Goal: Task Accomplishment & Management: Complete application form

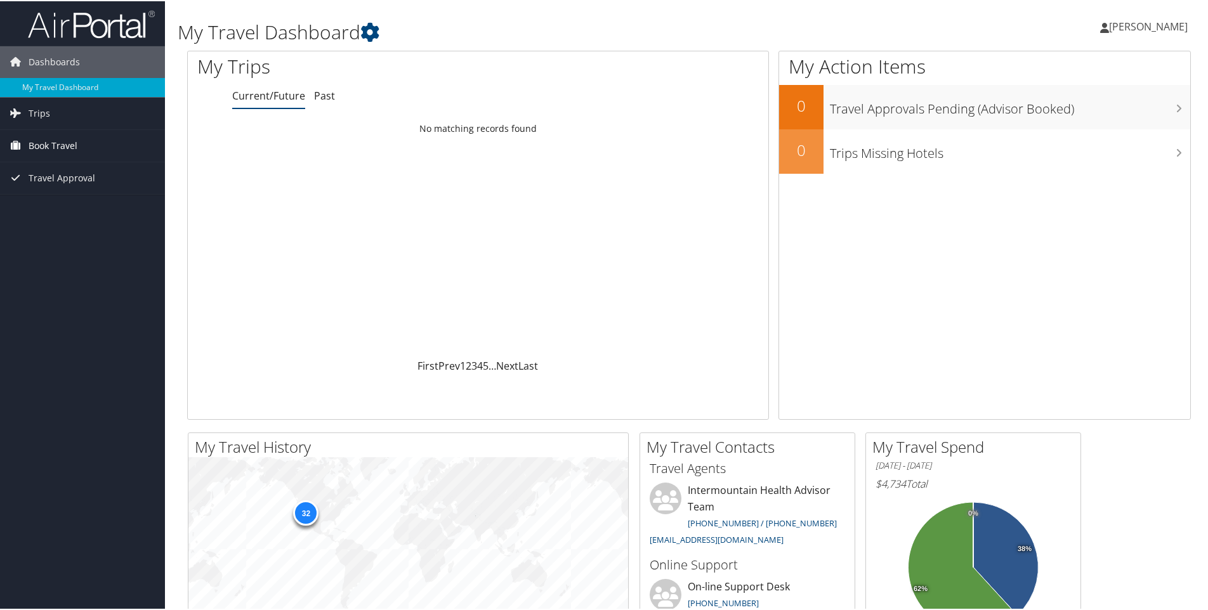
click at [66, 141] on span "Book Travel" at bounding box center [53, 145] width 49 height 32
click at [70, 174] on link "Agent Booking Request" at bounding box center [82, 170] width 165 height 19
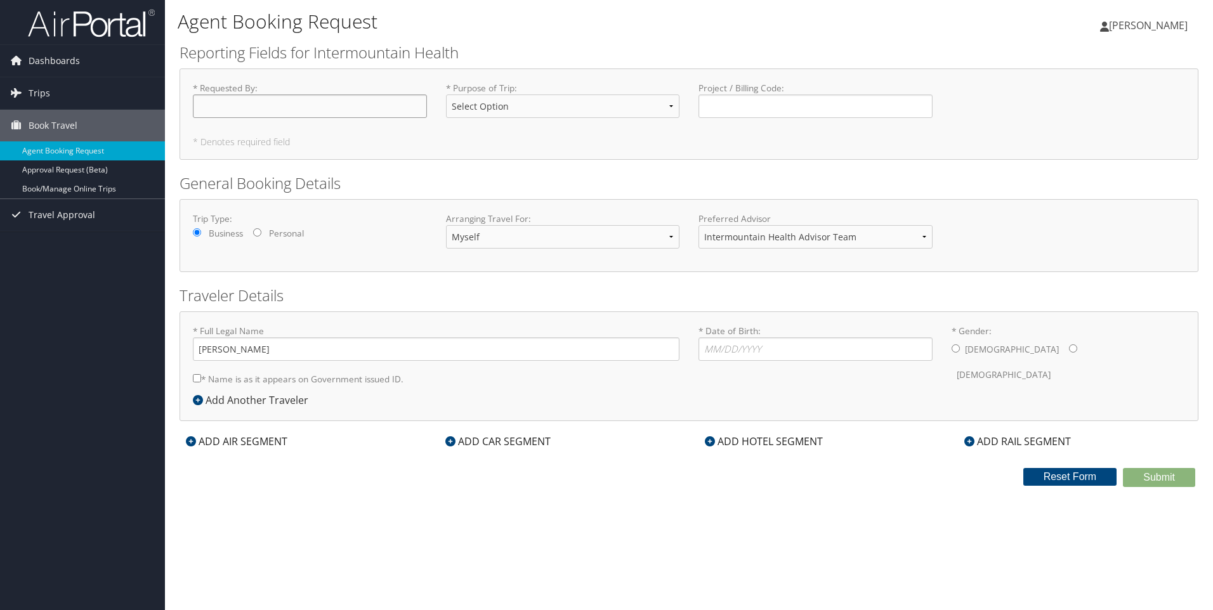
click at [232, 97] on input "* Requested By : Required" at bounding box center [310, 106] width 234 height 23
type input "[PERSON_NAME]"
select select "Business"
type input "32417"
click at [495, 236] on select "Myself Another Traveler Guest Traveler" at bounding box center [563, 236] width 234 height 23
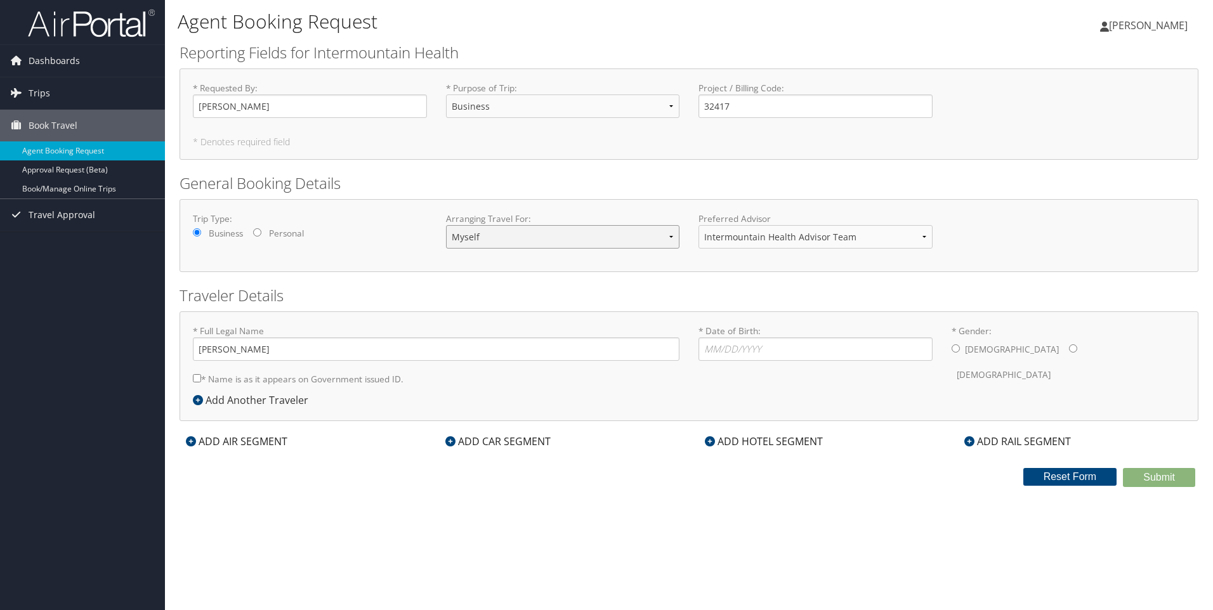
click at [446, 225] on select "Myself Another Traveler Guest Traveler" at bounding box center [563, 236] width 234 height 23
click at [725, 235] on select "Intermountain Health Advisor Team" at bounding box center [816, 236] width 234 height 23
click at [646, 239] on select "Myself Another Traveler Guest Traveler" at bounding box center [563, 236] width 234 height 23
click at [602, 209] on div "Trip Type: Business Personal Arranging Travel For: Myself Another Traveler Gues…" at bounding box center [689, 235] width 1019 height 73
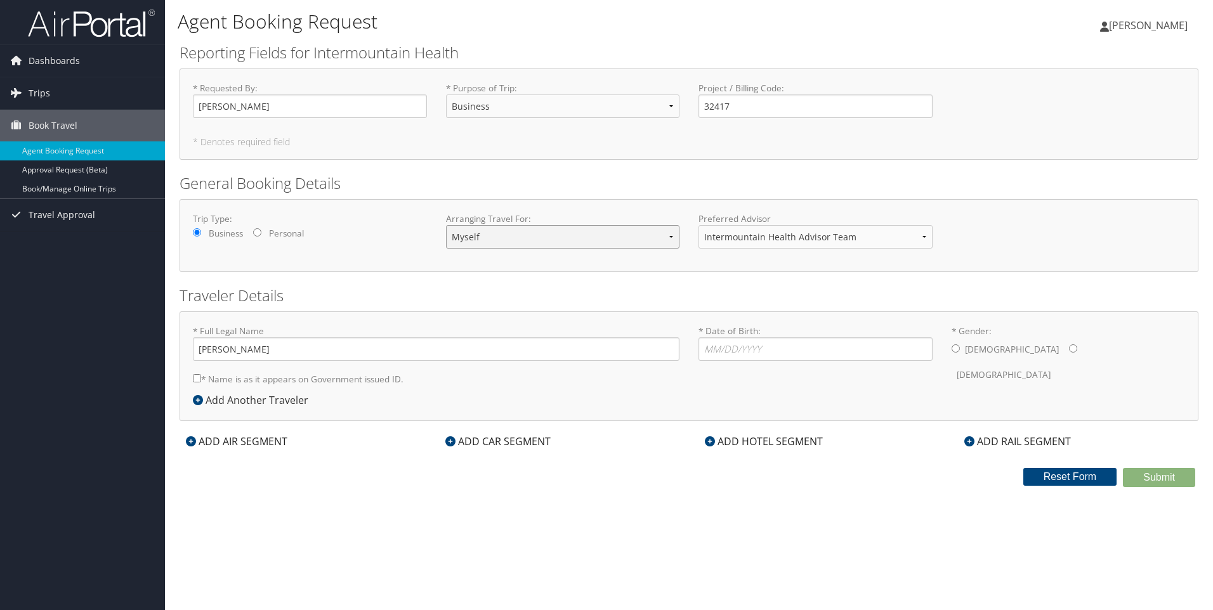
click at [655, 236] on select "Myself Another Traveler Guest Traveler" at bounding box center [563, 236] width 234 height 23
select select "guest"
click at [446, 225] on select "Myself Another Traveler Guest Traveler" at bounding box center [563, 236] width 234 height 23
click at [633, 243] on select "Myself Another Traveler Guest Traveler" at bounding box center [563, 236] width 234 height 23
select select "myself"
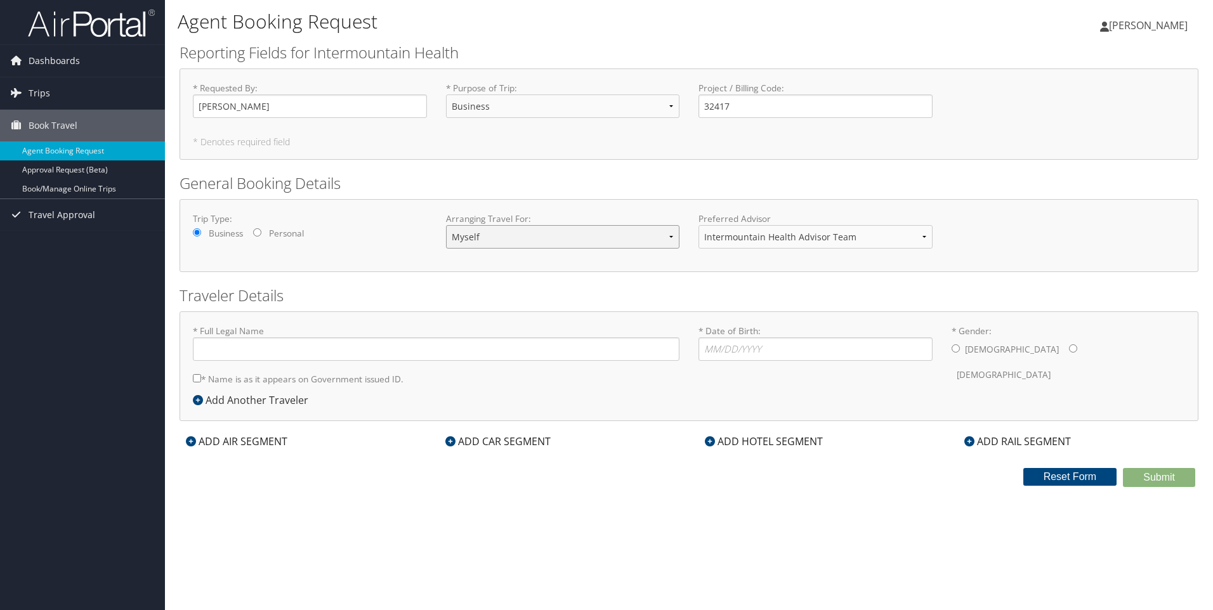
click at [446, 225] on select "Myself Another Traveler Guest Traveler" at bounding box center [563, 236] width 234 height 23
type input "[PERSON_NAME]"
click at [718, 345] on input "* Date of Birth: Invalid Date" at bounding box center [816, 349] width 234 height 23
type input "[DATE]"
click at [952, 346] on input "* Gender: [DEMOGRAPHIC_DATA] [DEMOGRAPHIC_DATA]" at bounding box center [956, 348] width 8 height 8
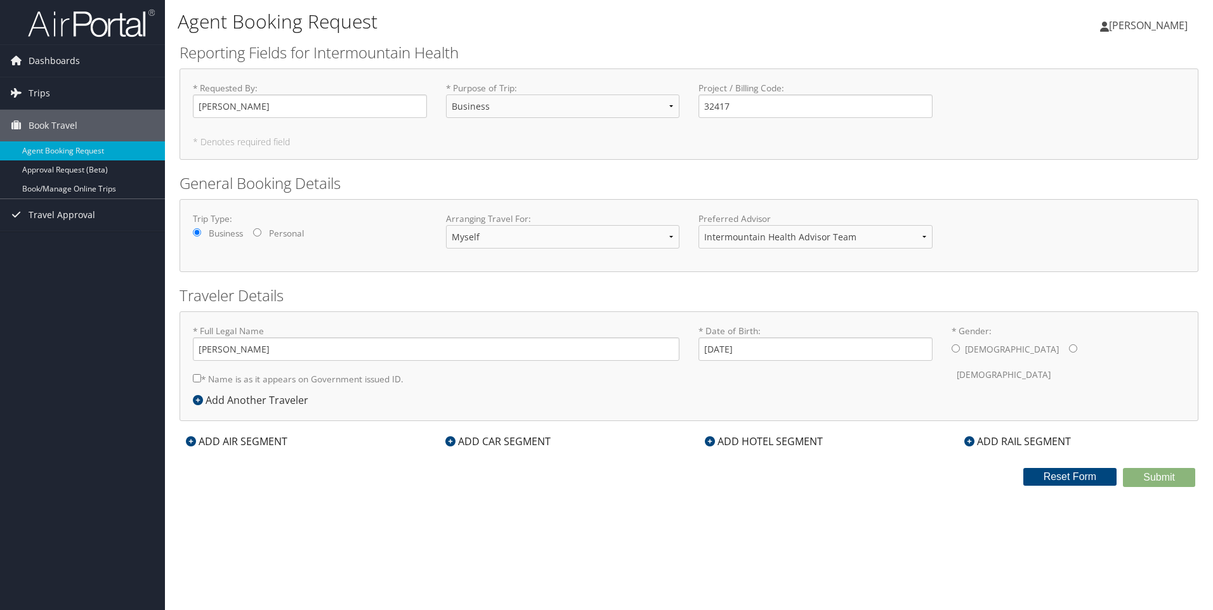
radio input "true"
click at [195, 381] on input "* Name is as it appears on Government issued ID." at bounding box center [197, 378] width 8 height 8
checkbox input "true"
click at [504, 442] on div "ADD CAR SEGMENT" at bounding box center [498, 441] width 118 height 15
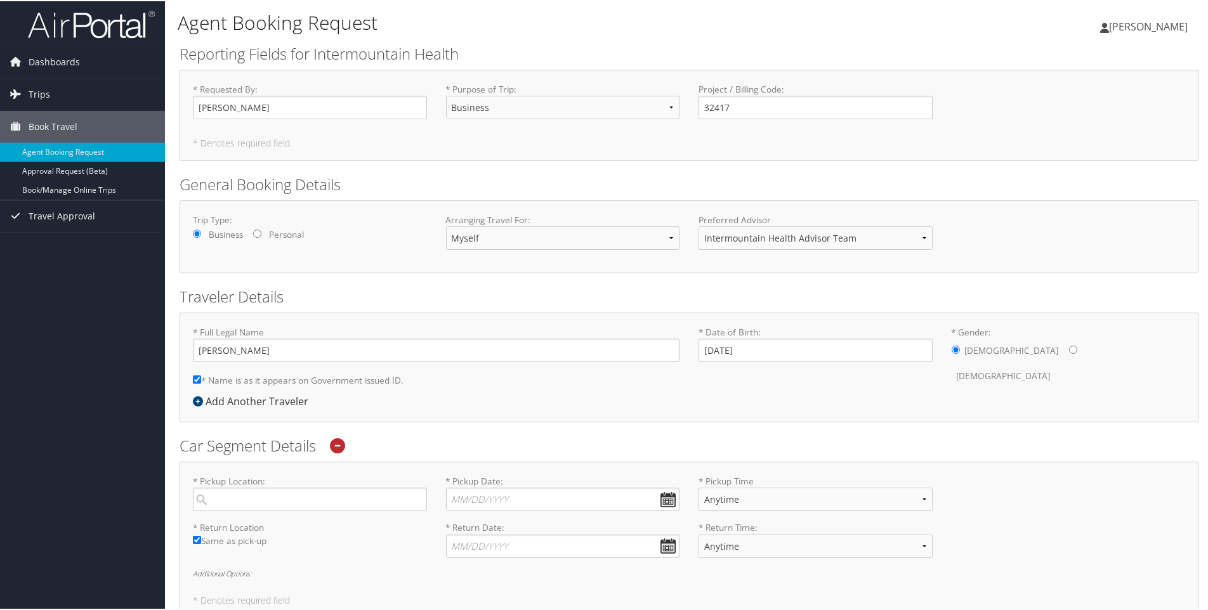
scroll to position [63, 0]
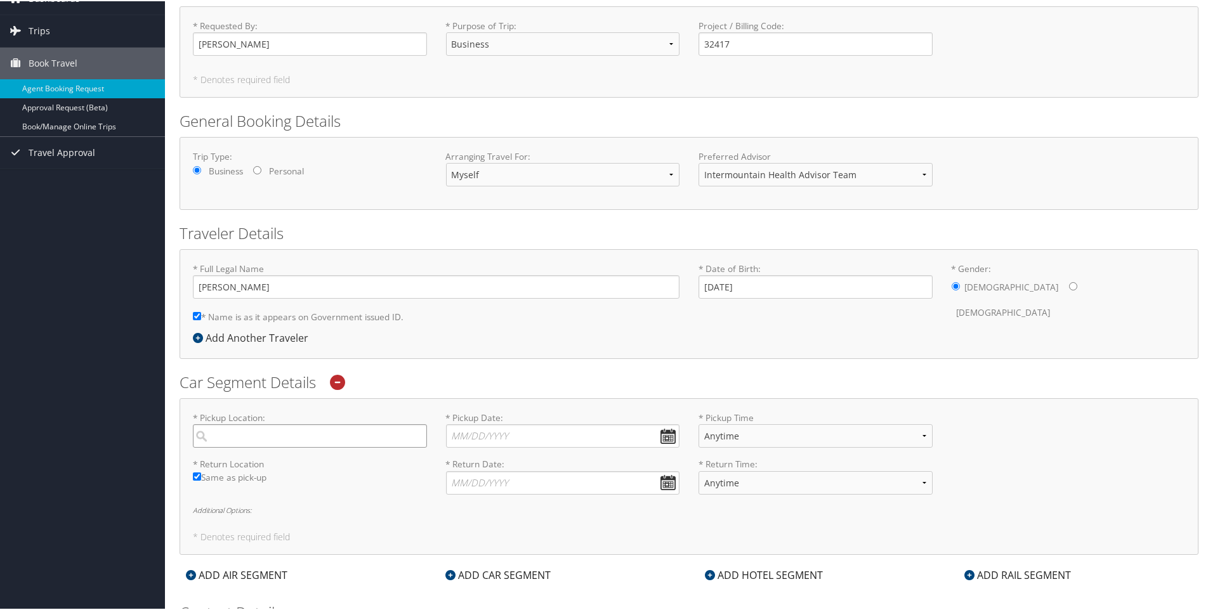
click at [297, 440] on input "search" at bounding box center [310, 434] width 234 height 23
click at [247, 466] on div "St [PERSON_NAME] (SGU UT)" at bounding box center [311, 461] width 217 height 16
click at [247, 447] on input "sgu" at bounding box center [310, 434] width 234 height 23
type input "St [PERSON_NAME]"
click at [516, 438] on input "* Pickup Date: Dates must be valid" at bounding box center [563, 434] width 234 height 23
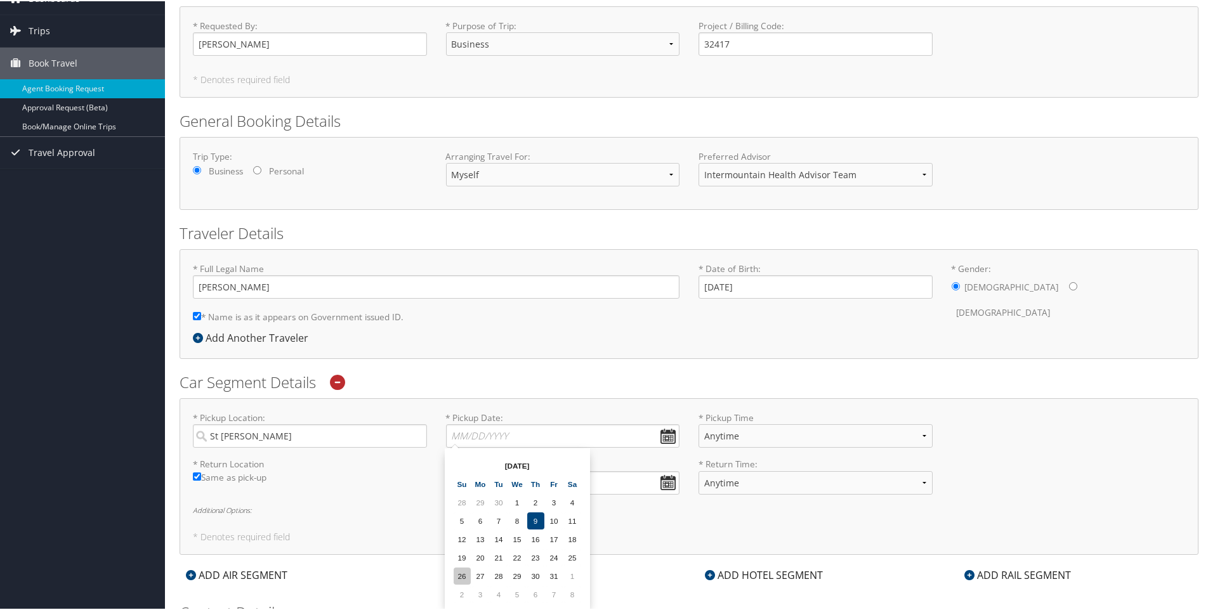
click at [463, 575] on td "26" at bounding box center [462, 575] width 17 height 17
type input "[DATE]"
click at [714, 440] on select "Anytime 12:00 AM 1:00 AM 2:00 AM 3:00 AM 4:00 AM 5:00 AM 6:00 AM 7:00 AM 8:00 A…" at bounding box center [816, 434] width 234 height 23
select select "5:00 PM"
click at [699, 423] on select "Anytime 12:00 AM 1:00 AM 2:00 AM 3:00 AM 4:00 AM 5:00 AM 6:00 AM 7:00 AM 8:00 A…" at bounding box center [816, 434] width 234 height 23
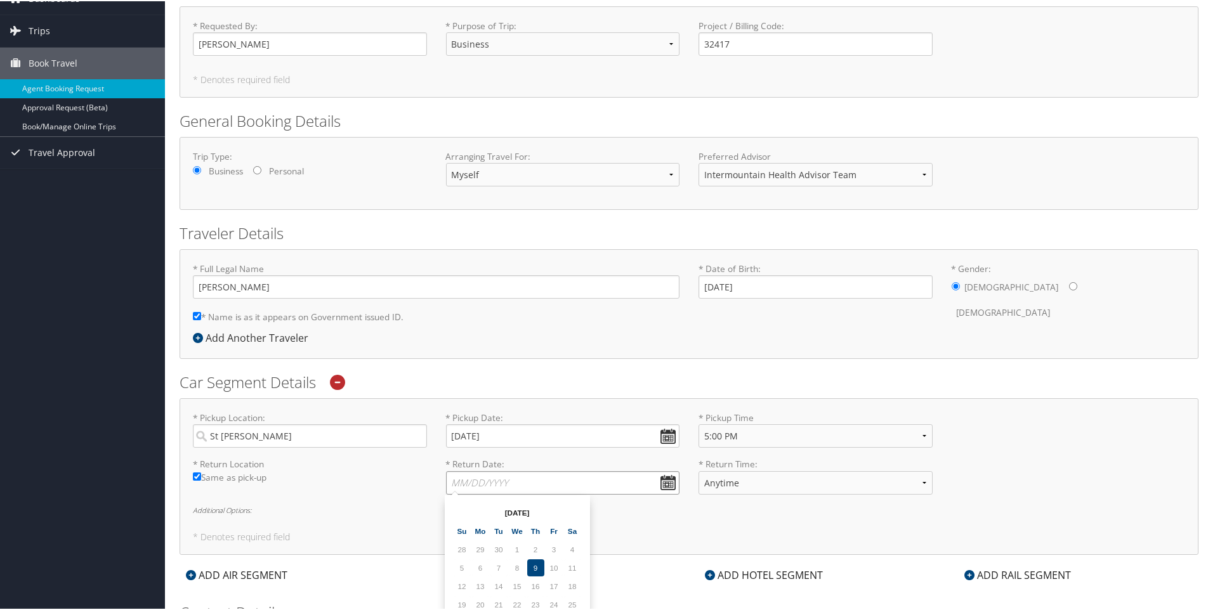
click at [500, 485] on input "* Return Date: Dates must be valid" at bounding box center [563, 481] width 234 height 23
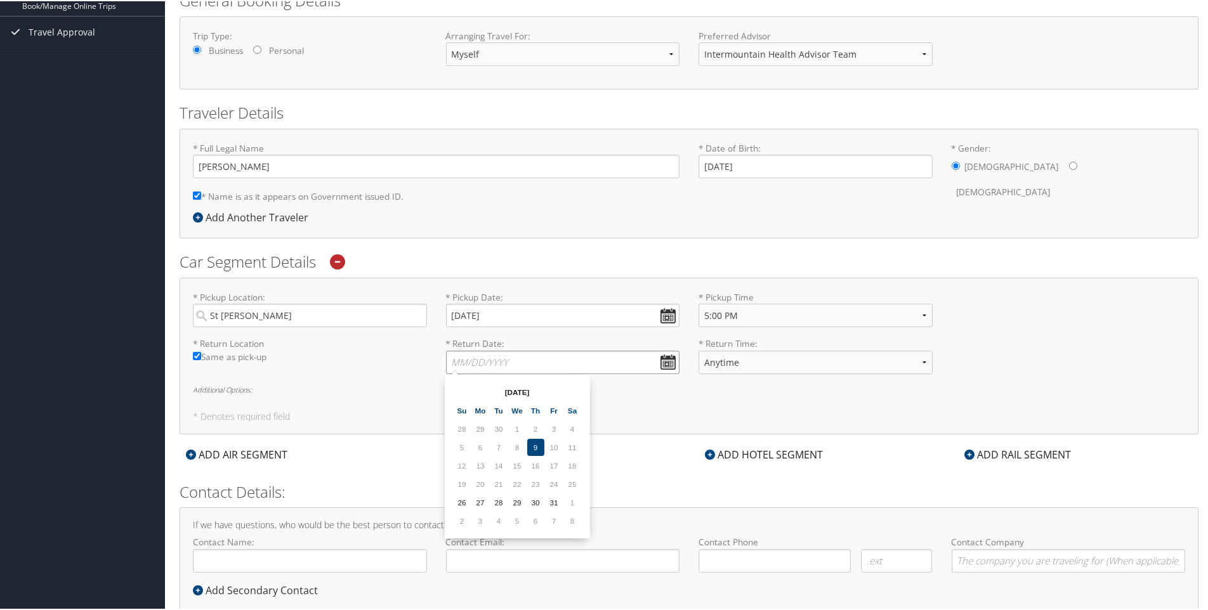
scroll to position [216, 0]
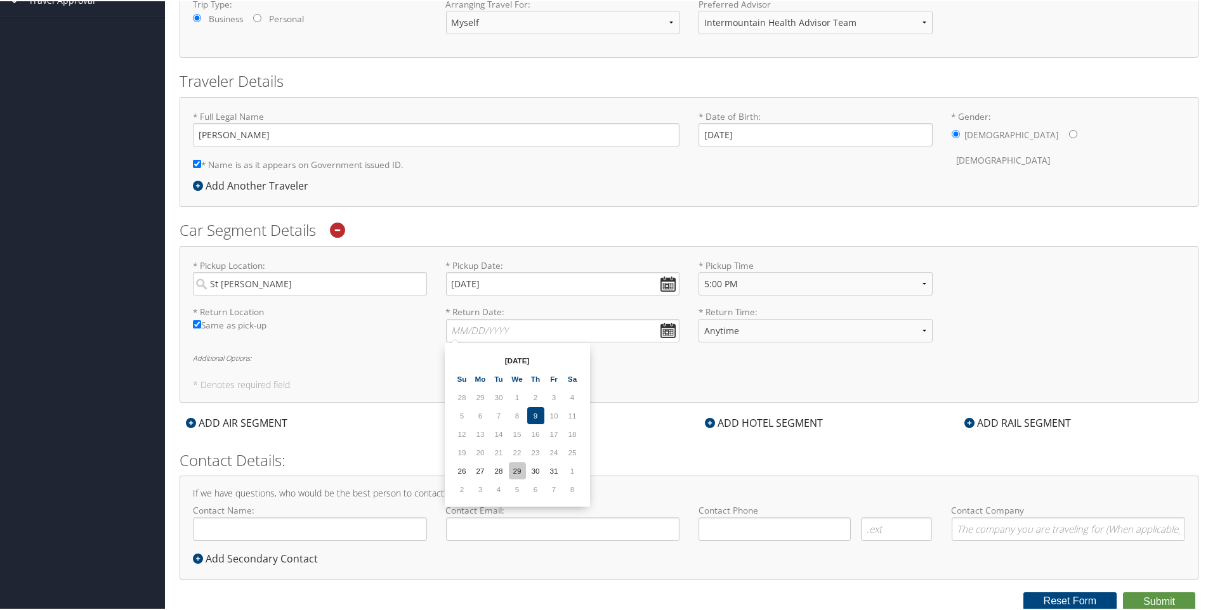
click at [520, 471] on td "29" at bounding box center [517, 469] width 17 height 17
type input "[DATE]"
click at [719, 332] on select "Anytime 12:00 AM 1:00 AM 2:00 AM 3:00 AM 4:00 AM 5:00 AM 6:00 AM 7:00 AM 8:00 A…" at bounding box center [816, 329] width 234 height 23
select select "7:00 PM"
click at [699, 318] on select "Anytime 12:00 AM 1:00 AM 2:00 AM 3:00 AM 4:00 AM 5:00 AM 6:00 AM 7:00 AM 8:00 A…" at bounding box center [816, 329] width 234 height 23
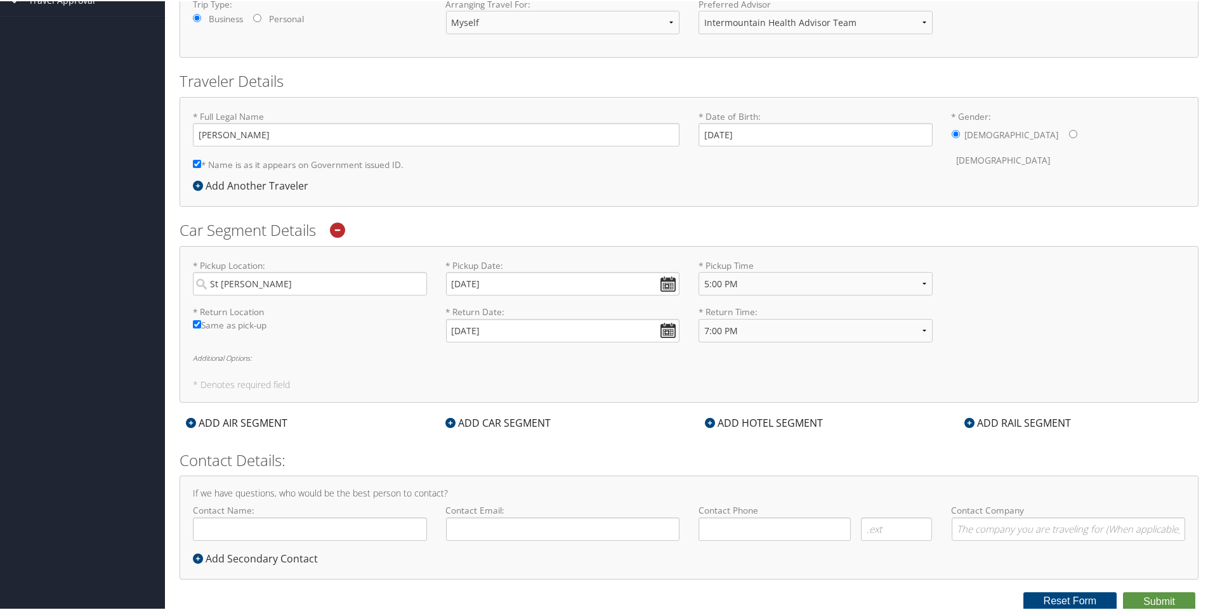
click at [698, 381] on h5 "* Denotes required field" at bounding box center [689, 383] width 992 height 9
click at [239, 359] on h6 "Additional Options:" at bounding box center [689, 356] width 992 height 7
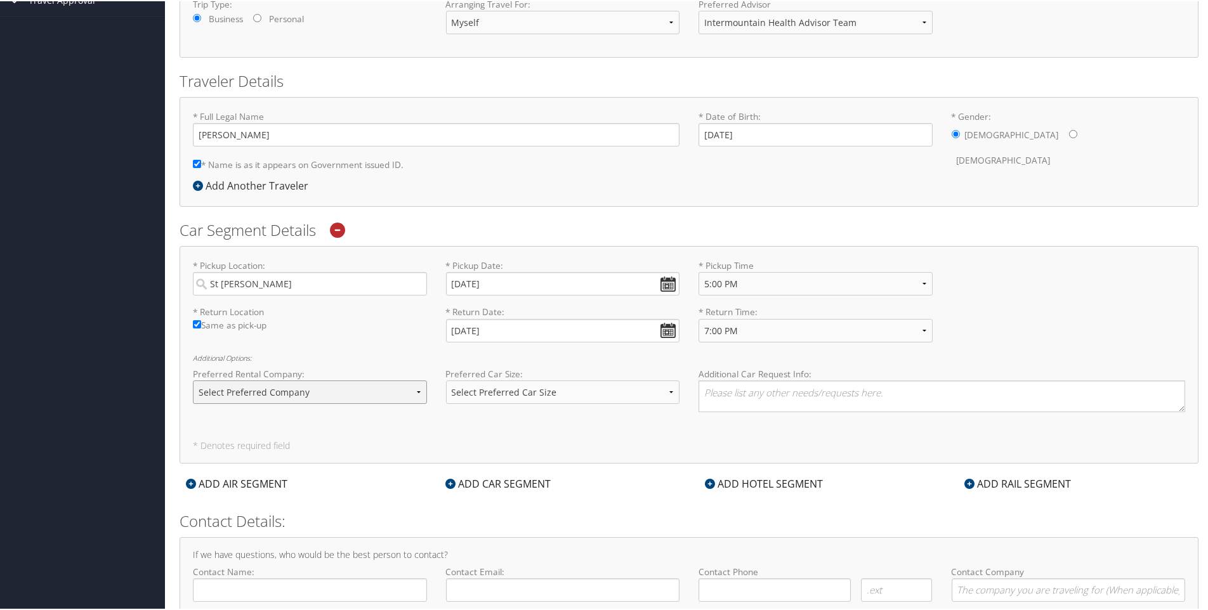
click at [419, 390] on select "Select Preferred Company Avis Enterprise National Hertz Budget Alamo Thrifty Do…" at bounding box center [310, 390] width 234 height 23
select select "Enterprise (ET)"
click at [193, 379] on select "Select Preferred Company Avis Enterprise National Hertz Budget Alamo Thrifty Do…" at bounding box center [310, 390] width 234 height 23
click at [616, 395] on select "Select Preferred Car Size Standard Full Size Economy Intermediate Mini Compact …" at bounding box center [563, 390] width 234 height 23
select select "Full Size"
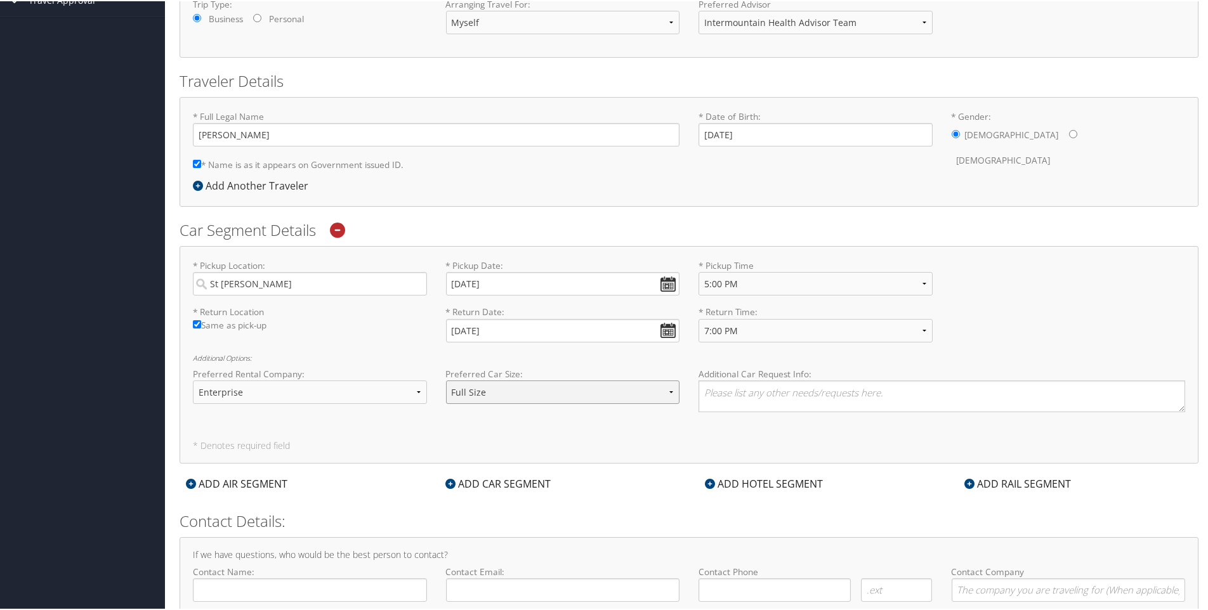
click at [446, 379] on select "Select Preferred Car Size Standard Full Size Economy Intermediate Mini Compact …" at bounding box center [563, 390] width 234 height 23
click at [737, 398] on textarea at bounding box center [942, 395] width 487 height 32
click at [855, 394] on textarea "I will need a full size SUV for to accomidate" at bounding box center [942, 395] width 487 height 32
click at [978, 391] on textarea "I will need a full size SUV for to accommodate executive leadership transportat…" at bounding box center [942, 395] width 487 height 32
click at [1109, 394] on textarea "I will need a full size SUV for to accommodate executive leadership team transp…" at bounding box center [942, 395] width 487 height 32
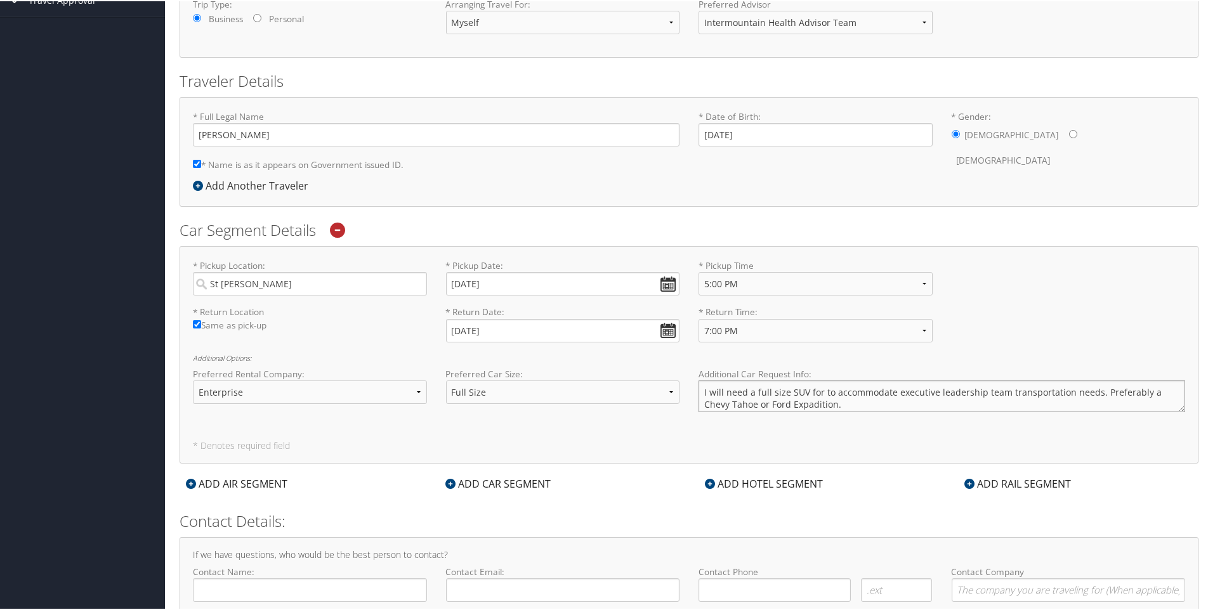
click at [810, 405] on textarea "I will need a full size SUV for to accommodate executive leadership team transp…" at bounding box center [942, 395] width 487 height 32
click at [865, 401] on textarea "I will need a full size SUV for to accommodate executive leadership team transp…" at bounding box center [942, 395] width 487 height 32
click at [811, 392] on textarea "I will need a full size SUV for to accommodate executive leadership team transp…" at bounding box center [942, 395] width 487 height 32
click at [839, 407] on textarea "I will need a full size SUV to accommodate executive leadership team transporta…" at bounding box center [942, 395] width 487 height 32
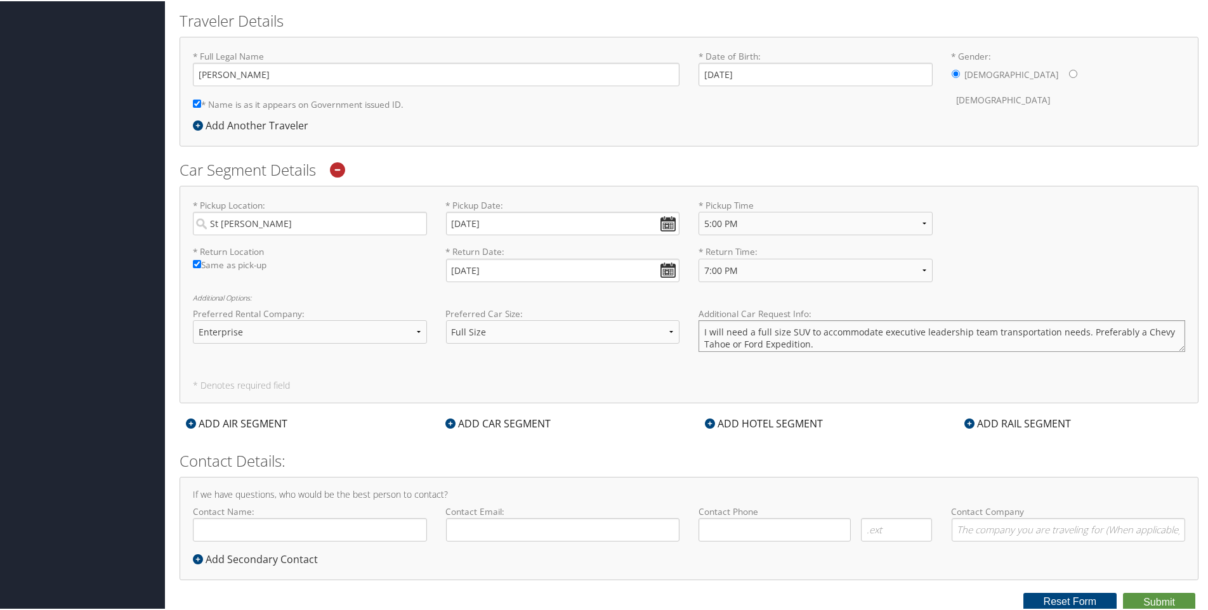
scroll to position [277, 0]
type textarea "I will need a full size SUV to accommodate executive leadership team transporta…"
click at [1145, 597] on button "Submit" at bounding box center [1159, 600] width 72 height 19
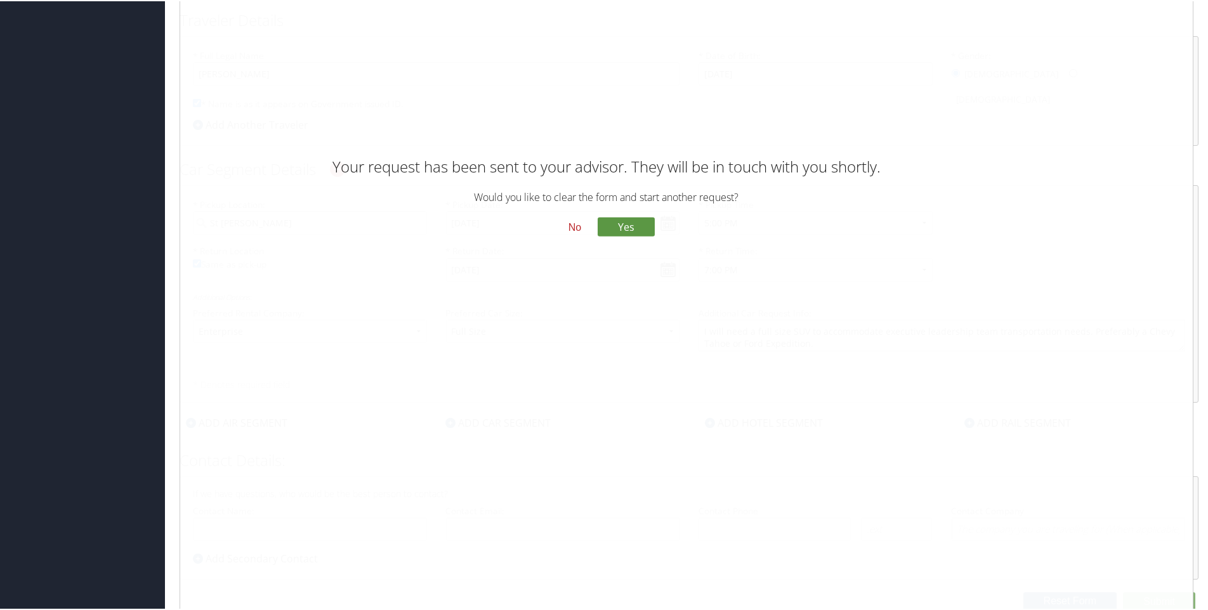
click at [568, 222] on button "No" at bounding box center [574, 227] width 33 height 22
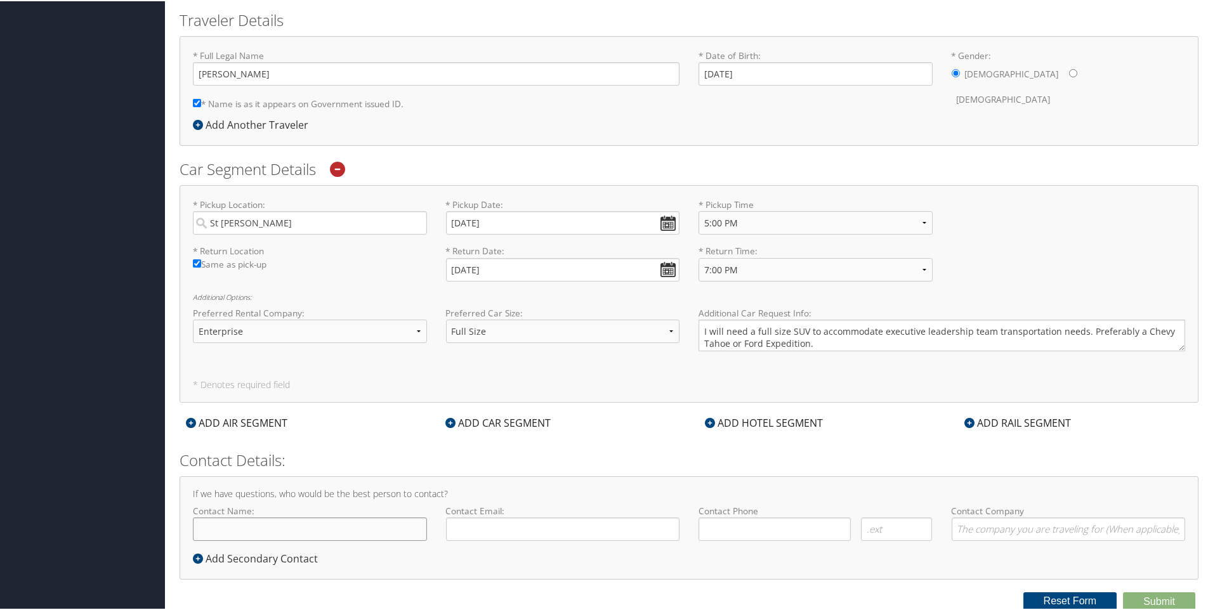
click at [301, 531] on input "Contact Name:" at bounding box center [310, 527] width 234 height 23
type input "[PERSON_NAME]"
type input "[PERSON_NAME][EMAIL_ADDRESS][PERSON_NAME][DOMAIN_NAME]"
type input "[PHONE_NUMBER]"
type input "[GEOGRAPHIC_DATA][PERSON_NAME] - Security"
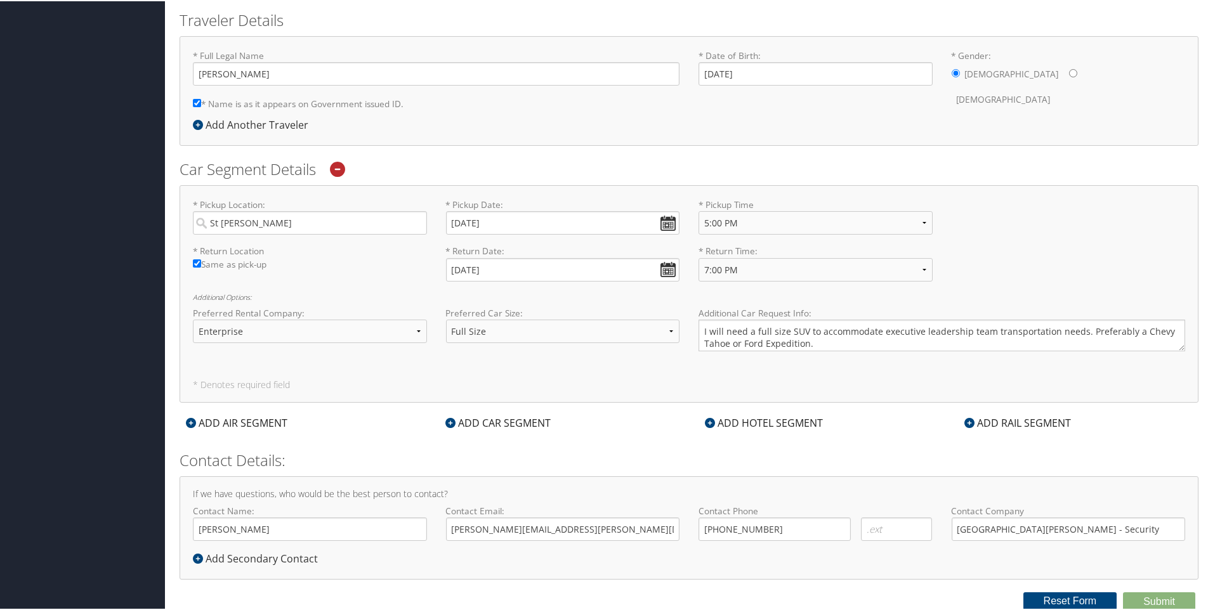
click at [962, 562] on div "If we have questions, who would be the best person to contact? Contact Name: [P…" at bounding box center [689, 526] width 1019 height 103
click at [938, 579] on div "If we have questions, who would be the best person to contact? Contact Name: [P…" at bounding box center [689, 526] width 1019 height 103
click at [1057, 602] on button "Reset Form" at bounding box center [1070, 600] width 94 height 18
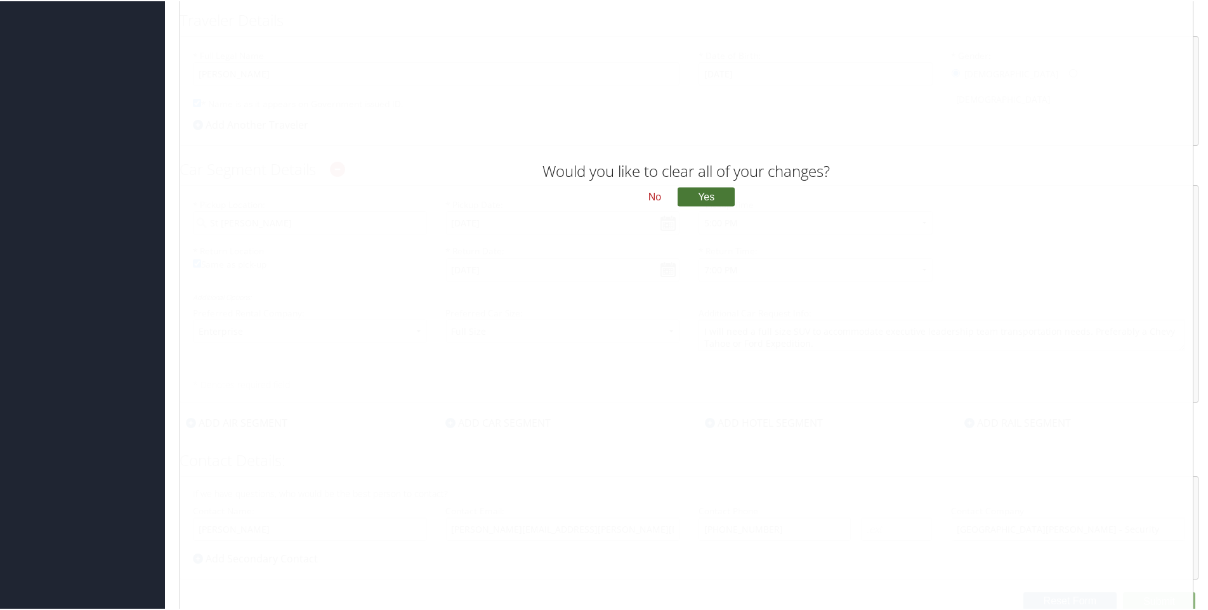
click at [688, 193] on button "Yes" at bounding box center [706, 196] width 57 height 19
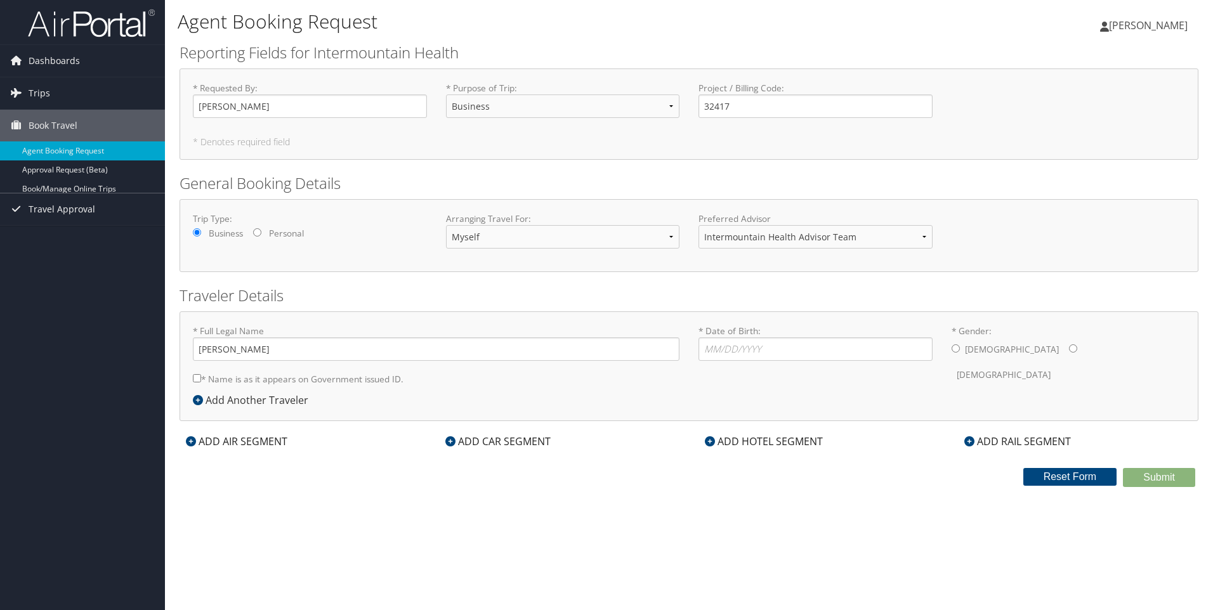
select select "Business"
type input "32417"
click at [502, 237] on select "Myself Another Traveler Guest Traveler" at bounding box center [563, 236] width 234 height 23
click at [518, 240] on select "Myself Another Traveler Guest Traveler" at bounding box center [563, 236] width 234 height 23
click at [719, 355] on input "* Date of Birth: Invalid Date" at bounding box center [816, 349] width 234 height 23
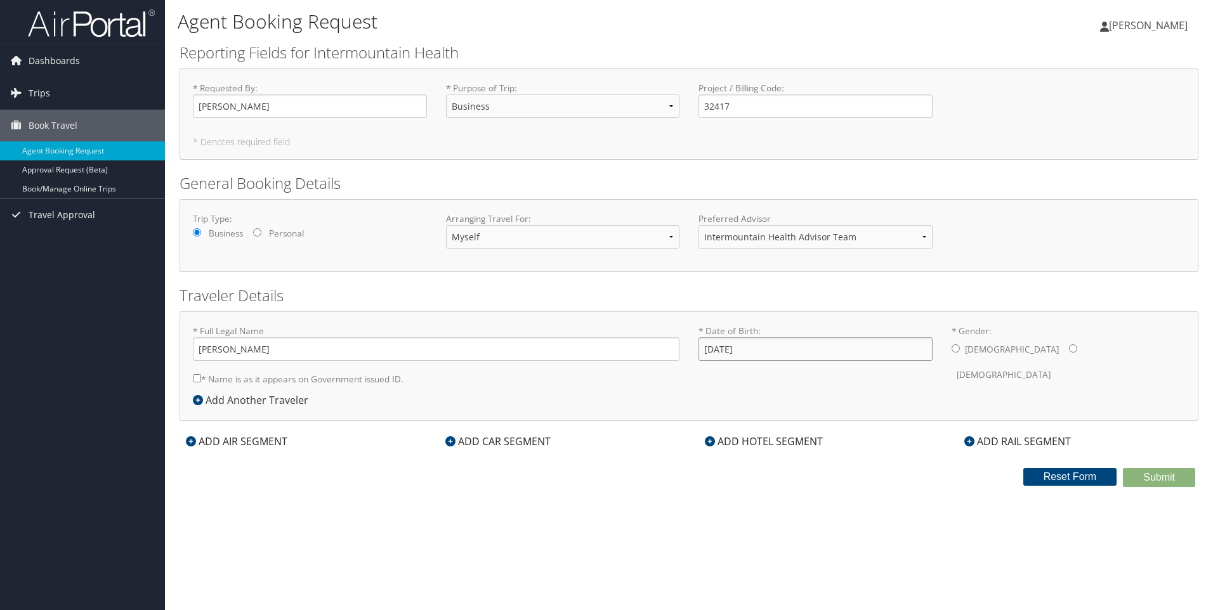
type input "[DATE]"
click at [961, 350] on div "Male Female" at bounding box center [1069, 362] width 234 height 49
click at [957, 351] on input "* Gender: [DEMOGRAPHIC_DATA] [DEMOGRAPHIC_DATA]" at bounding box center [956, 348] width 8 height 8
radio input "true"
click at [197, 381] on input "* Name is as it appears on Government issued ID." at bounding box center [197, 378] width 8 height 8
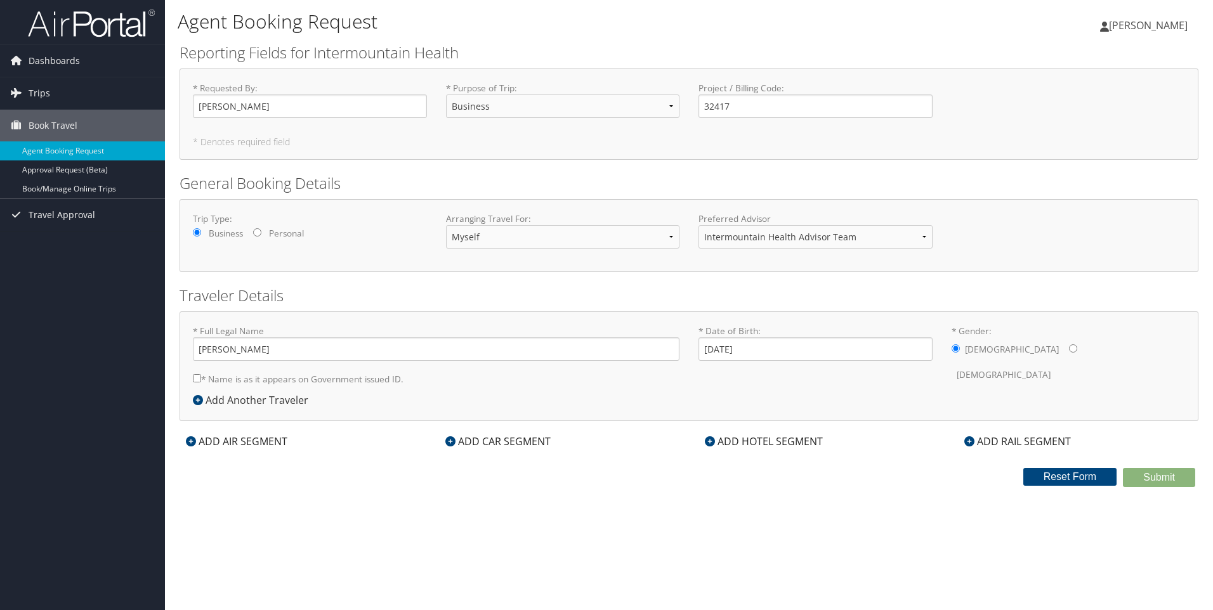
checkbox input "true"
click at [497, 441] on div "ADD CAR SEGMENT" at bounding box center [498, 441] width 118 height 15
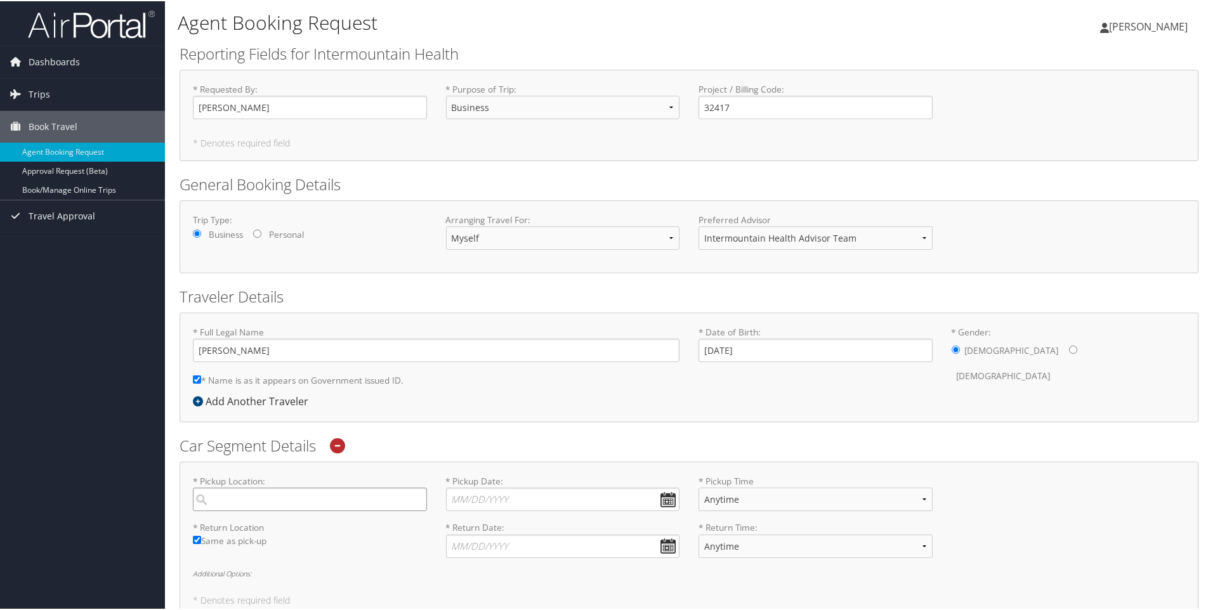
click at [296, 497] on input "search" at bounding box center [310, 498] width 234 height 23
click at [277, 526] on div "St [PERSON_NAME] (SGU UT)" at bounding box center [311, 524] width 217 height 16
click at [277, 510] on input "sgu" at bounding box center [310, 498] width 234 height 23
type input "St [PERSON_NAME]"
click at [485, 491] on input "* Pickup Date: Dates must be valid" at bounding box center [563, 498] width 234 height 23
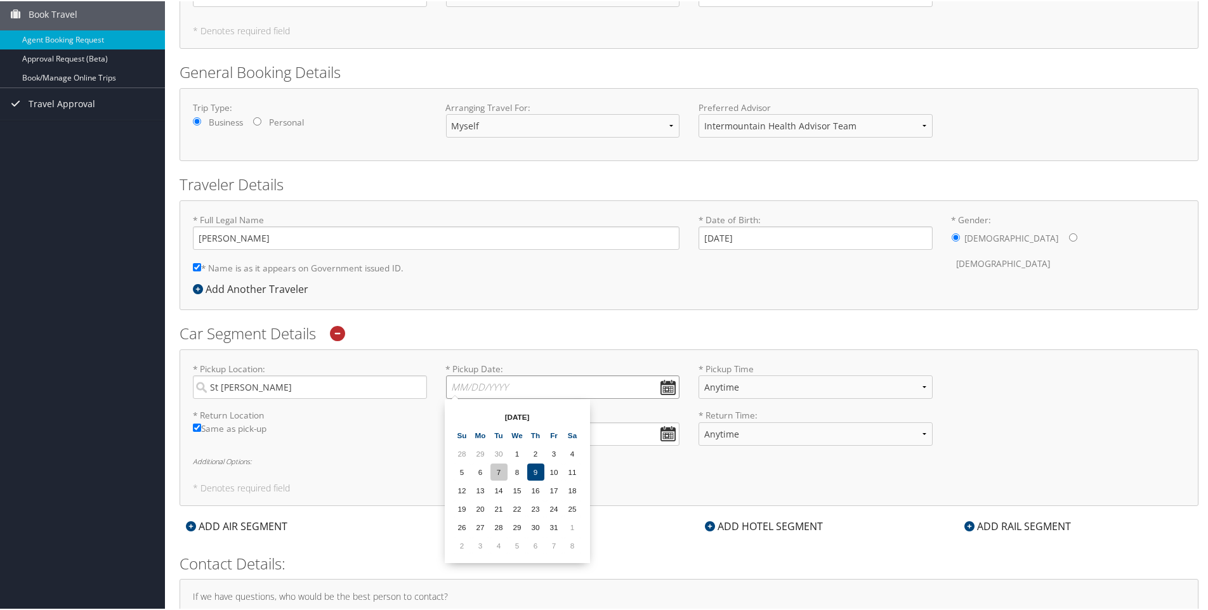
scroll to position [127, 0]
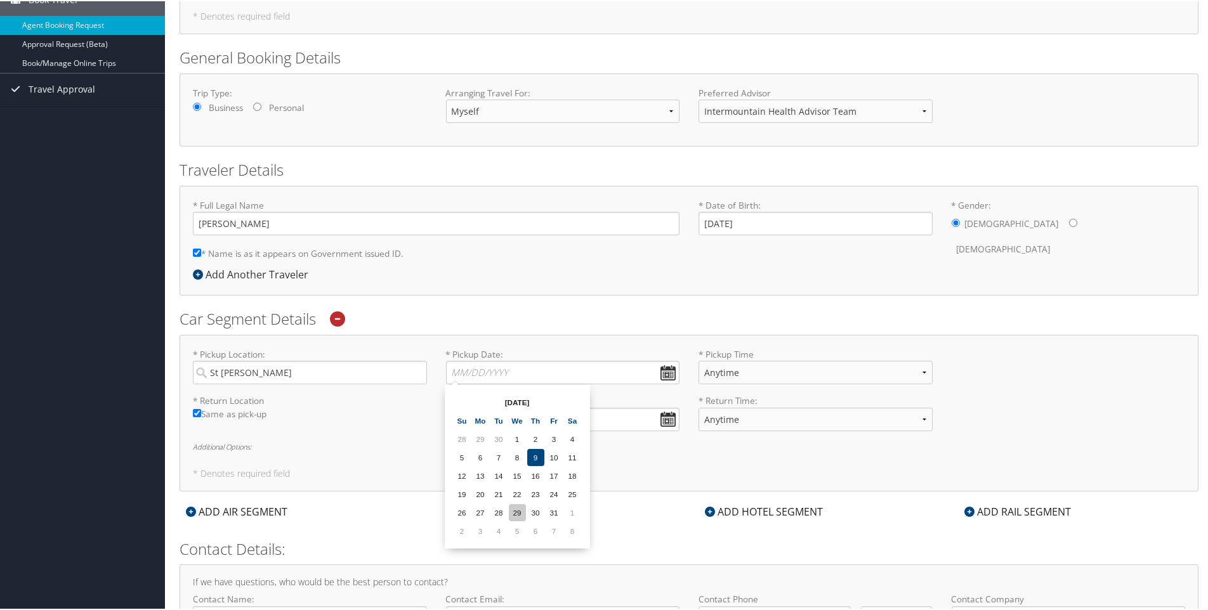
click at [518, 513] on td "29" at bounding box center [517, 511] width 17 height 17
click at [502, 367] on input "[DATE]" at bounding box center [563, 371] width 234 height 23
click at [460, 510] on td "26" at bounding box center [462, 511] width 17 height 17
type input "[DATE]"
click at [713, 372] on select "Anytime 12:00 AM 1:00 AM 2:00 AM 3:00 AM 4:00 AM 5:00 AM 6:00 AM 7:00 AM 8:00 A…" at bounding box center [816, 371] width 234 height 23
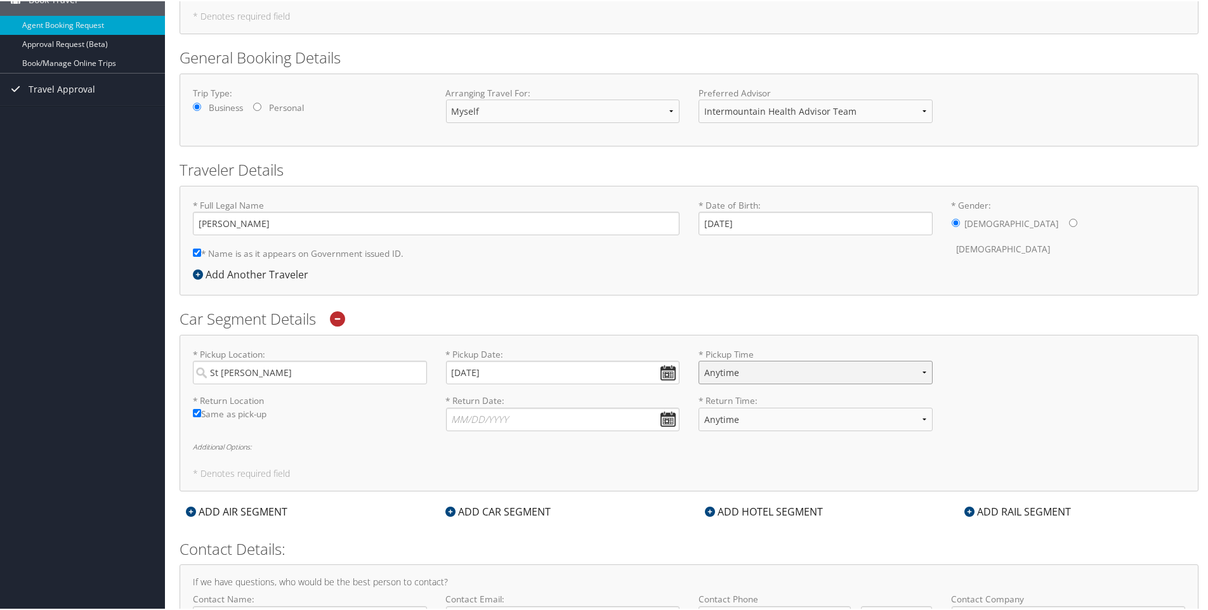
select select "5:00 PM"
click at [699, 360] on select "Anytime 12:00 AM 1:00 AM 2:00 AM 3:00 AM 4:00 AM 5:00 AM 6:00 AM 7:00 AM 8:00 A…" at bounding box center [816, 371] width 234 height 23
click at [483, 419] on input "* Return Date: Dates must be valid" at bounding box center [563, 418] width 234 height 23
click at [522, 558] on td "29" at bounding box center [517, 558] width 17 height 17
type input "[DATE]"
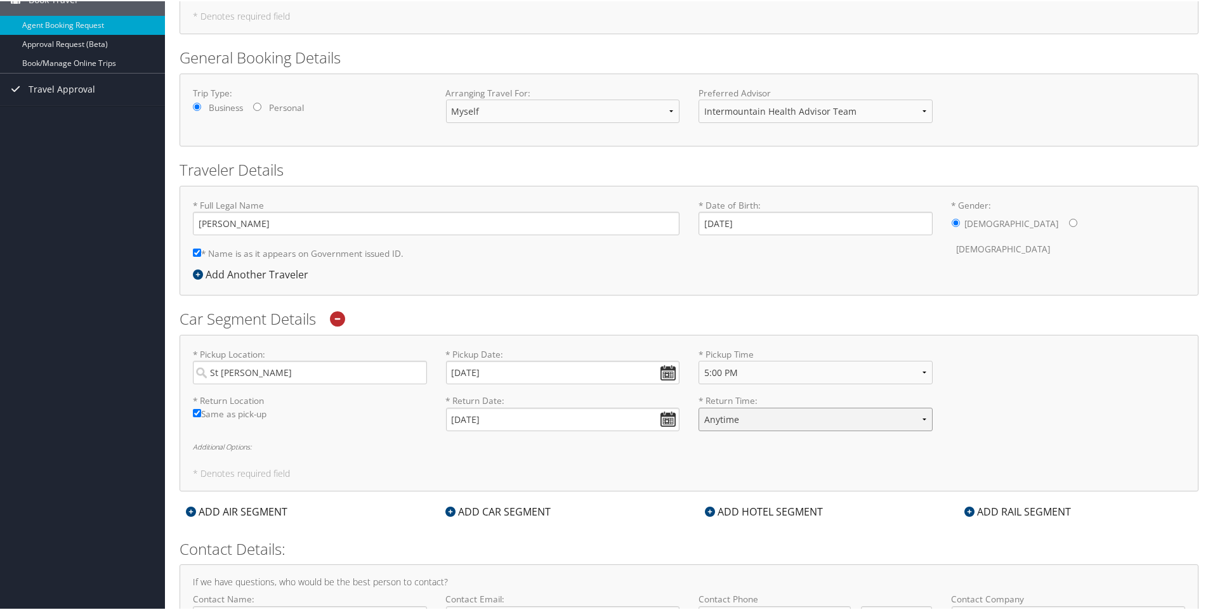
click at [743, 419] on select "Anytime 12:00 AM 1:00 AM 2:00 AM 3:00 AM 4:00 AM 5:00 AM 6:00 AM 7:00 AM 8:00 A…" at bounding box center [816, 418] width 234 height 23
select select "7:00 PM"
click at [699, 407] on select "Anytime 12:00 AM 1:00 AM 2:00 AM 3:00 AM 4:00 AM 5:00 AM 6:00 AM 7:00 AM 8:00 A…" at bounding box center [816, 418] width 234 height 23
click at [238, 443] on h6 "Additional Options:" at bounding box center [689, 445] width 992 height 7
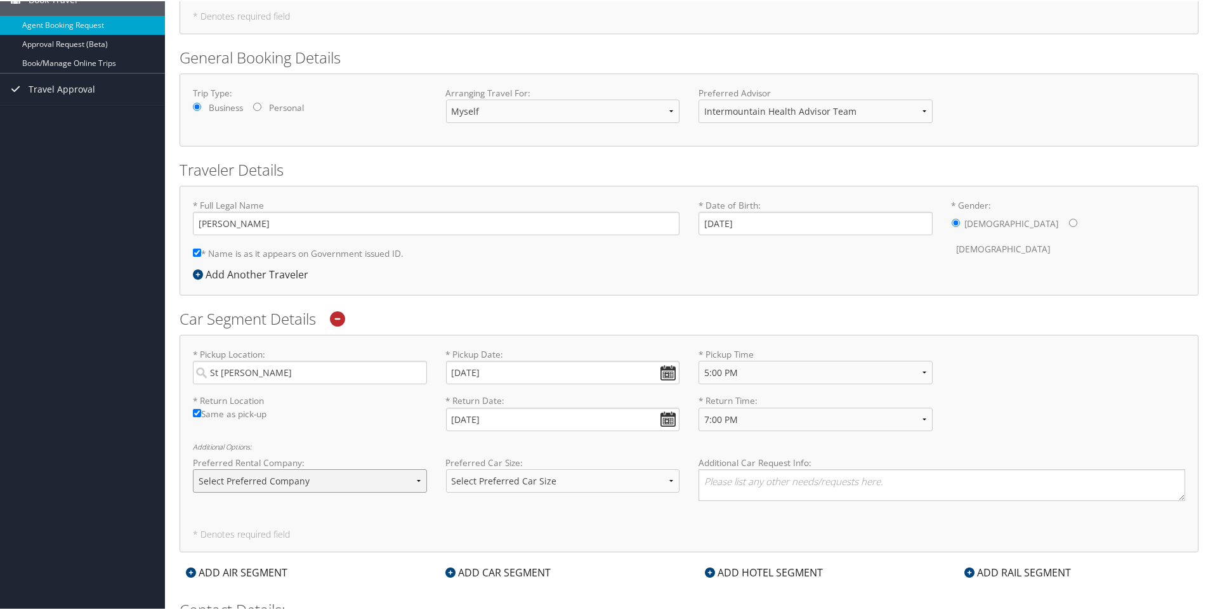
click at [321, 481] on select "Select Preferred Company Avis Enterprise National Hertz Budget Alamo Thrifty Do…" at bounding box center [310, 479] width 234 height 23
select select "Enterprise (ET)"
click at [193, 468] on select "Select Preferred Company Avis Enterprise National Hertz Budget Alamo Thrifty Do…" at bounding box center [310, 479] width 234 height 23
click at [482, 483] on select "Select Preferred Car Size Standard Full Size Economy Intermediate Mini Compact …" at bounding box center [563, 479] width 234 height 23
select select "Full Size"
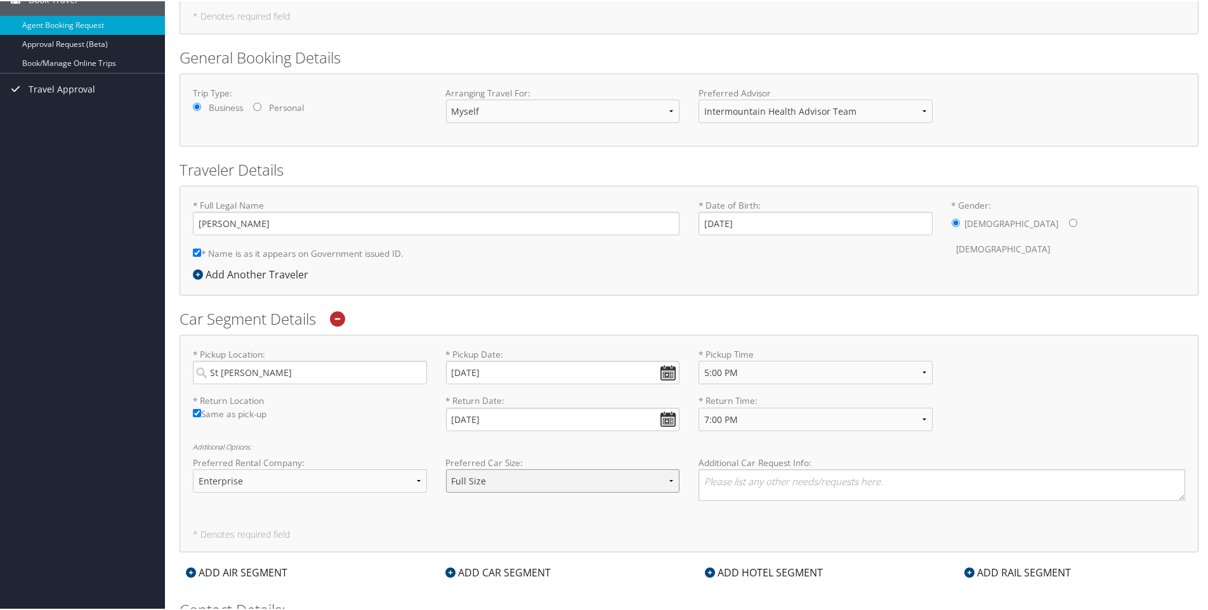
click at [446, 468] on select "Select Preferred Car Size Standard Full Size Economy Intermediate Mini Compact …" at bounding box center [563, 479] width 234 height 23
click at [740, 481] on textarea at bounding box center [942, 484] width 487 height 32
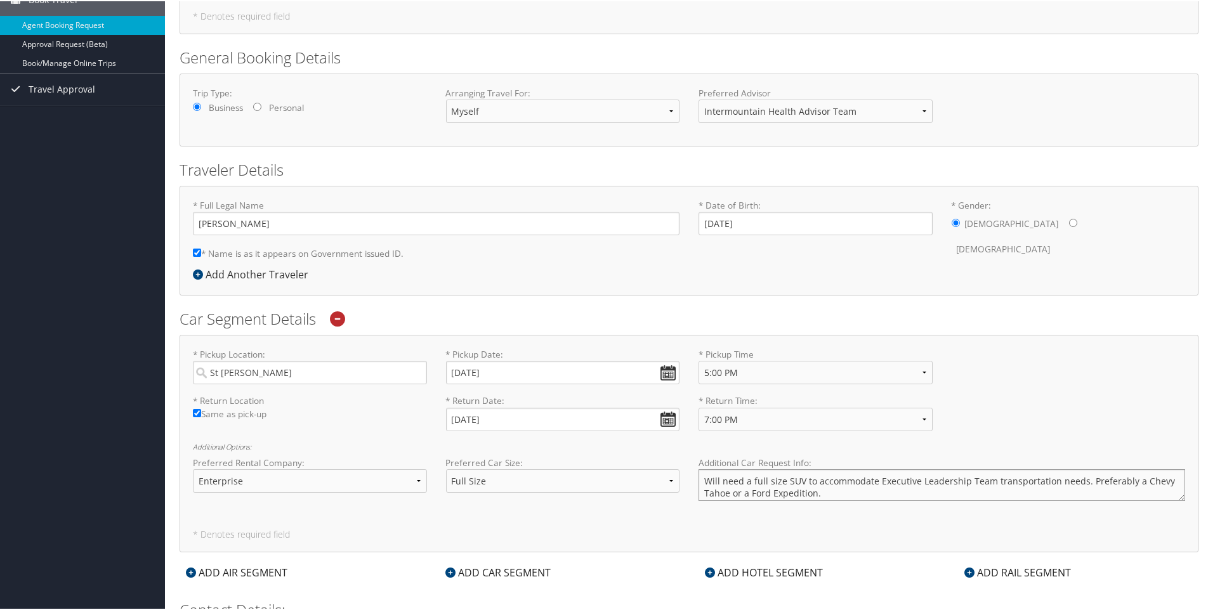
click at [702, 481] on textarea "Will need a full size SUV to accommodate Executive Leadership Team transportati…" at bounding box center [942, 484] width 487 height 32
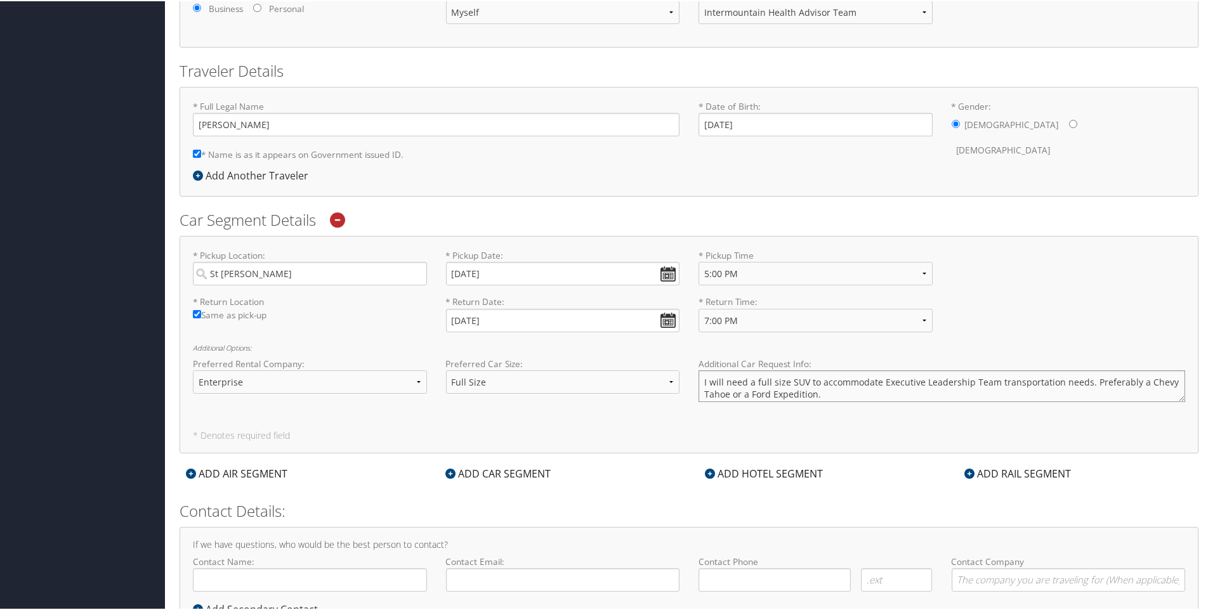
scroll to position [254, 0]
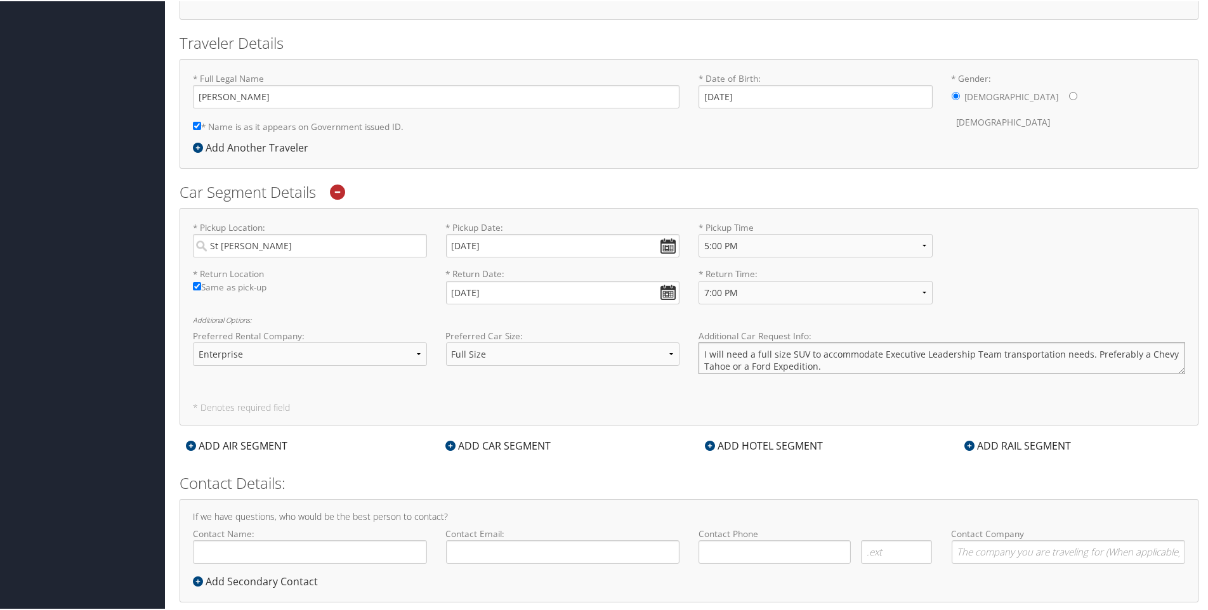
type textarea "I will need a full size SUV to accommodate Executive Leadership Team transporta…"
click at [296, 546] on input "Contact Name:" at bounding box center [310, 550] width 234 height 23
type input "[PERSON_NAME]"
type input "[PERSON_NAME][EMAIL_ADDRESS][PERSON_NAME][DOMAIN_NAME]"
type input "[PHONE_NUMBER]"
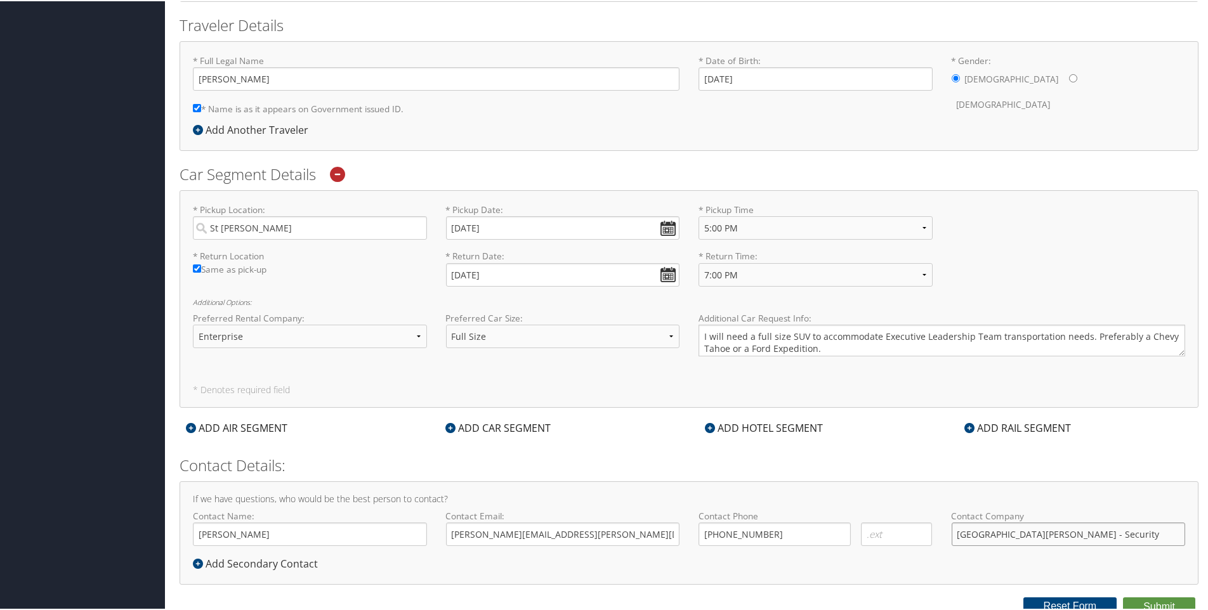
scroll to position [277, 0]
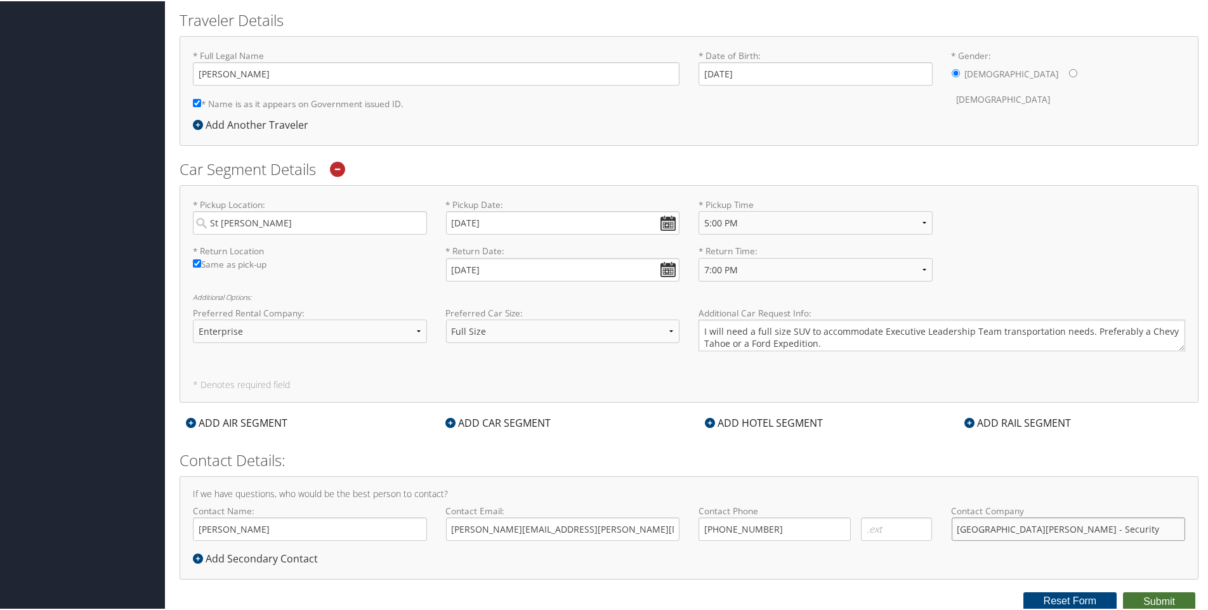
type input "[GEOGRAPHIC_DATA][PERSON_NAME] - Security"
click at [1145, 598] on button "Submit" at bounding box center [1159, 600] width 72 height 19
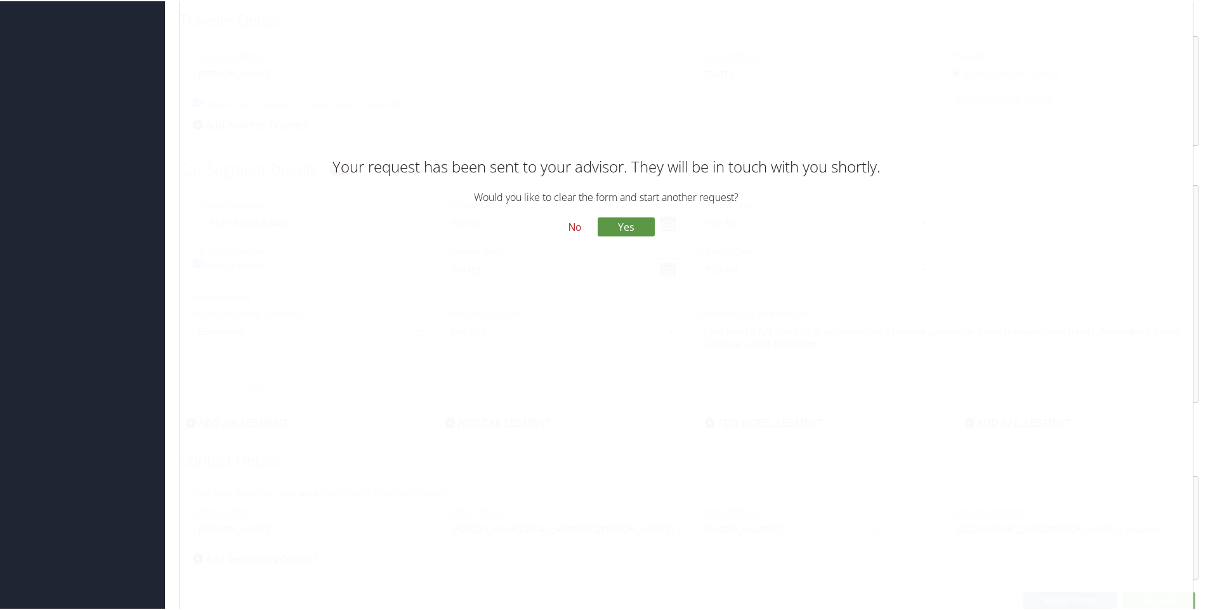
click at [568, 229] on button "No" at bounding box center [574, 227] width 33 height 22
